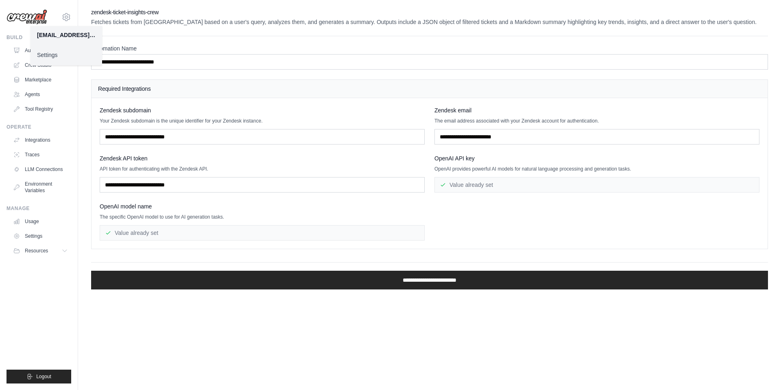
click at [217, 91] on h4 "Required Integrations" at bounding box center [429, 89] width 663 height 8
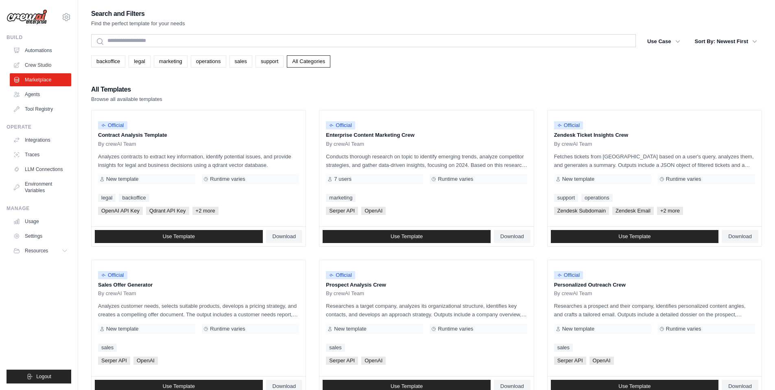
click at [33, 22] on img at bounding box center [27, 16] width 41 height 15
click at [36, 19] on img at bounding box center [27, 16] width 41 height 15
click at [35, 13] on img at bounding box center [27, 16] width 41 height 15
click at [47, 143] on link "Integrations" at bounding box center [41, 139] width 61 height 13
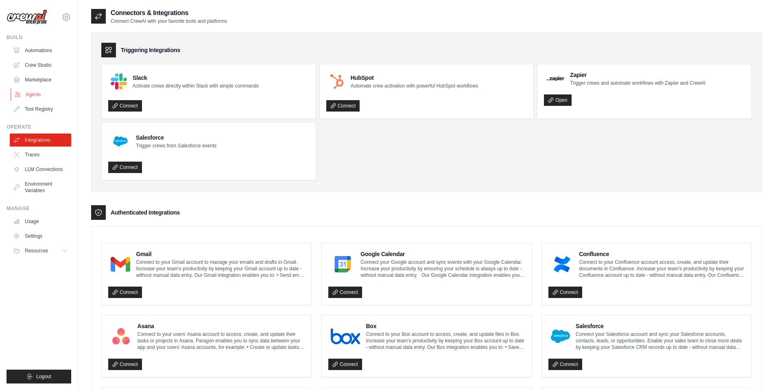
click at [38, 94] on link "Agents" at bounding box center [41, 94] width 61 height 13
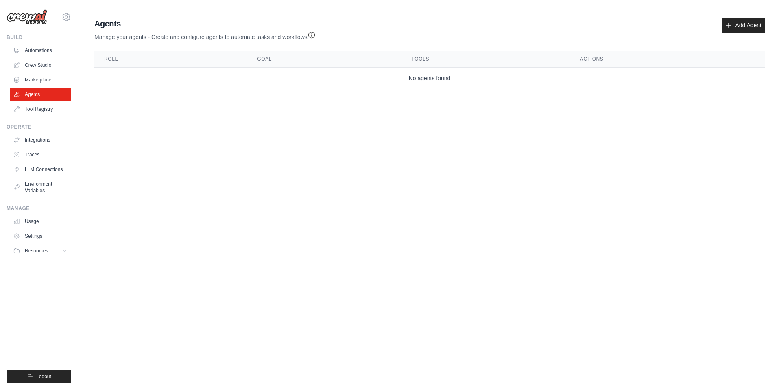
click at [24, 14] on img at bounding box center [27, 16] width 41 height 15
click at [25, 17] on img at bounding box center [27, 16] width 41 height 15
click at [38, 51] on link "Automations" at bounding box center [41, 50] width 61 height 13
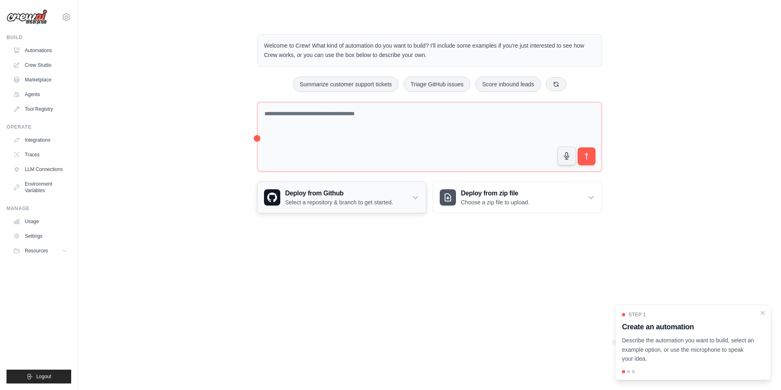
click at [356, 194] on h3 "Deploy from Github" at bounding box center [339, 193] width 108 height 10
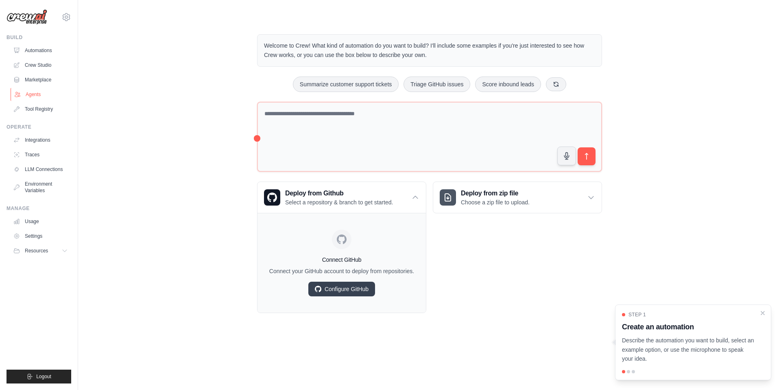
click at [36, 95] on link "Agents" at bounding box center [41, 94] width 61 height 13
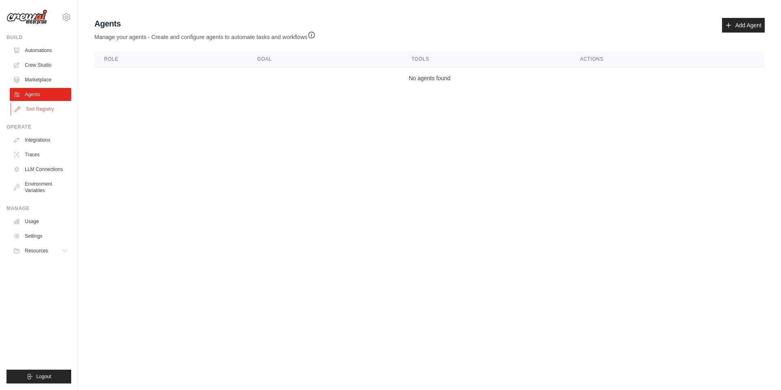
click at [39, 110] on link "Tool Registry" at bounding box center [41, 109] width 61 height 13
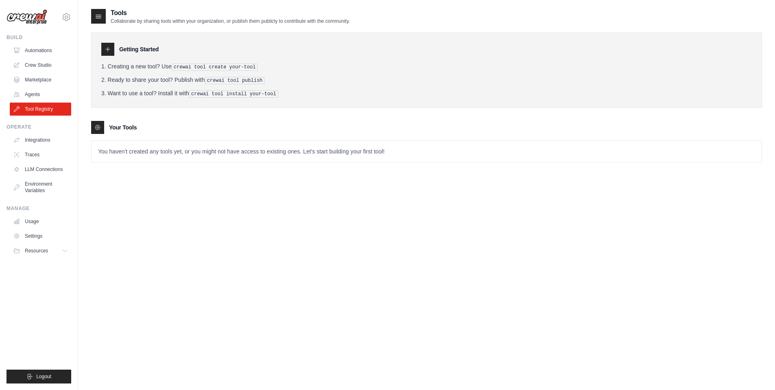
click at [108, 50] on icon at bounding box center [108, 49] width 7 height 7
click at [66, 21] on icon at bounding box center [66, 17] width 10 height 10
click at [27, 16] on img at bounding box center [27, 16] width 41 height 15
click at [120, 7] on main "Tools Collaborate by sharing tools within your organization, or publish them pu…" at bounding box center [426, 203] width 697 height 406
click at [92, 11] on div at bounding box center [98, 16] width 15 height 15
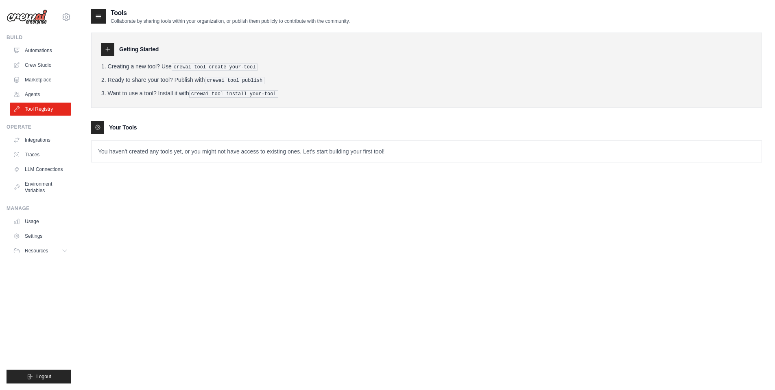
click at [100, 17] on icon at bounding box center [98, 16] width 8 height 8
